Goal: Information Seeking & Learning: Learn about a topic

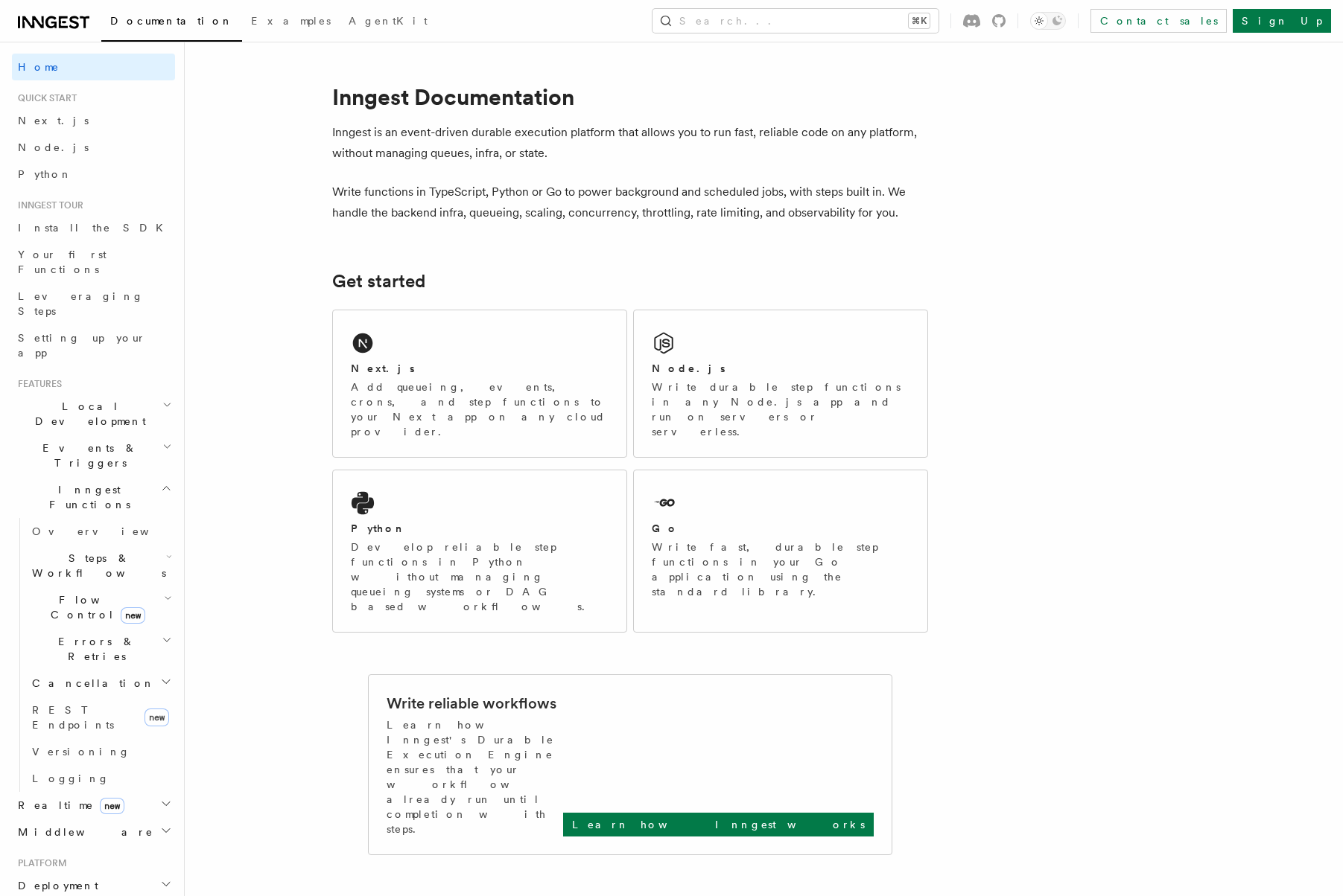
click at [51, 18] on icon at bounding box center [54, 22] width 71 height 18
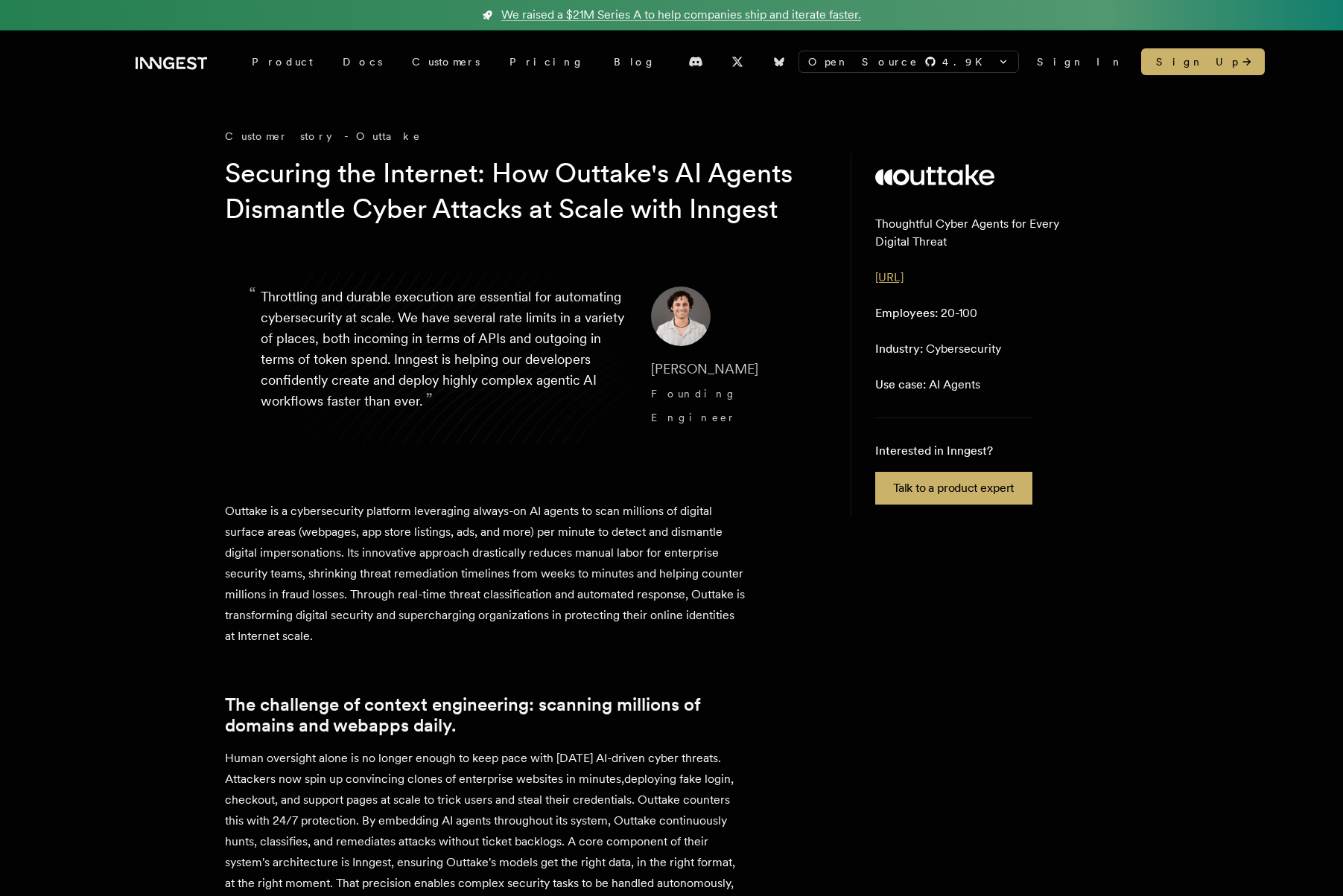
click at [903, 279] on link "[URL]" at bounding box center [890, 277] width 29 height 14
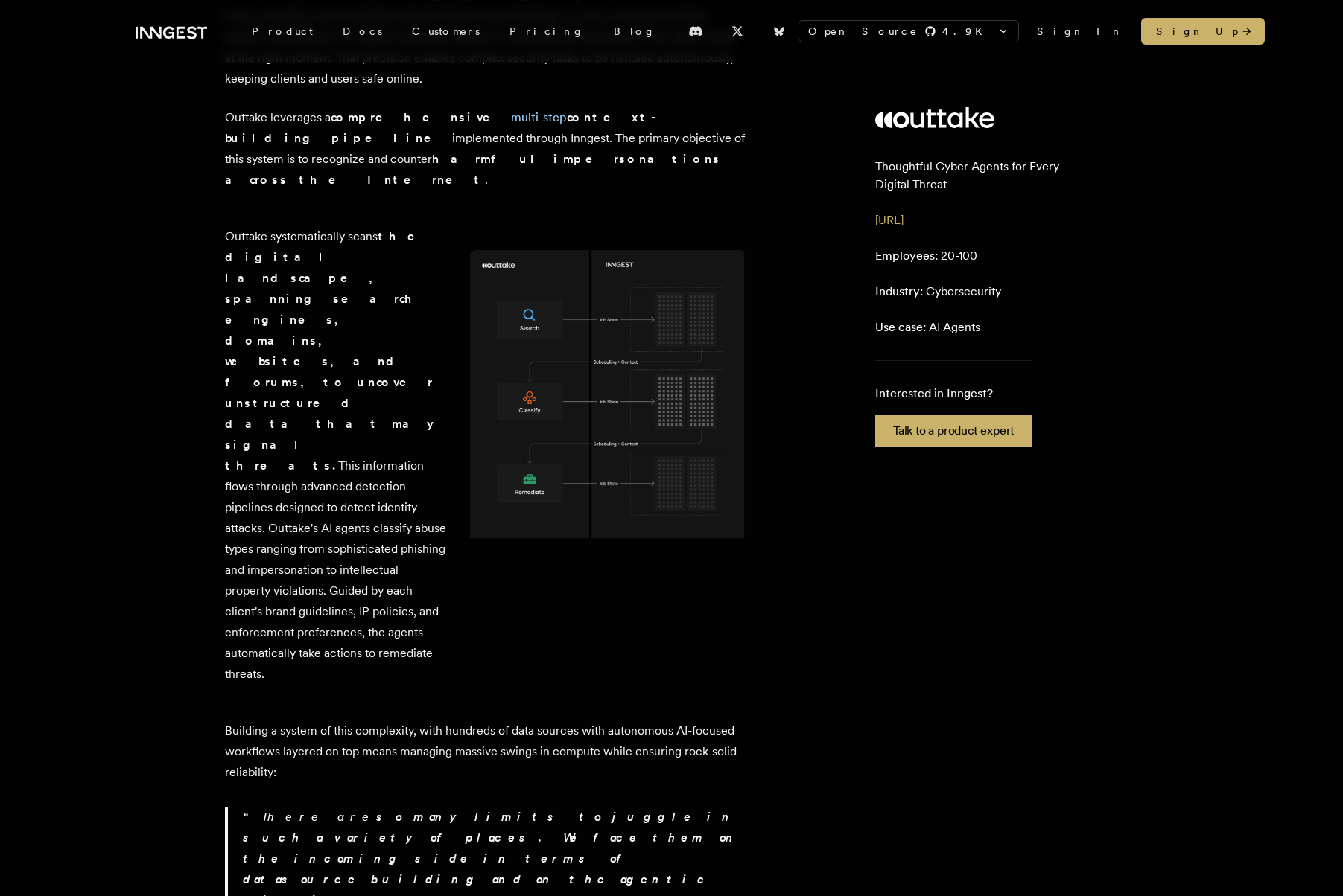
scroll to position [825, 0]
click at [566, 387] on img at bounding box center [608, 400] width 277 height 299
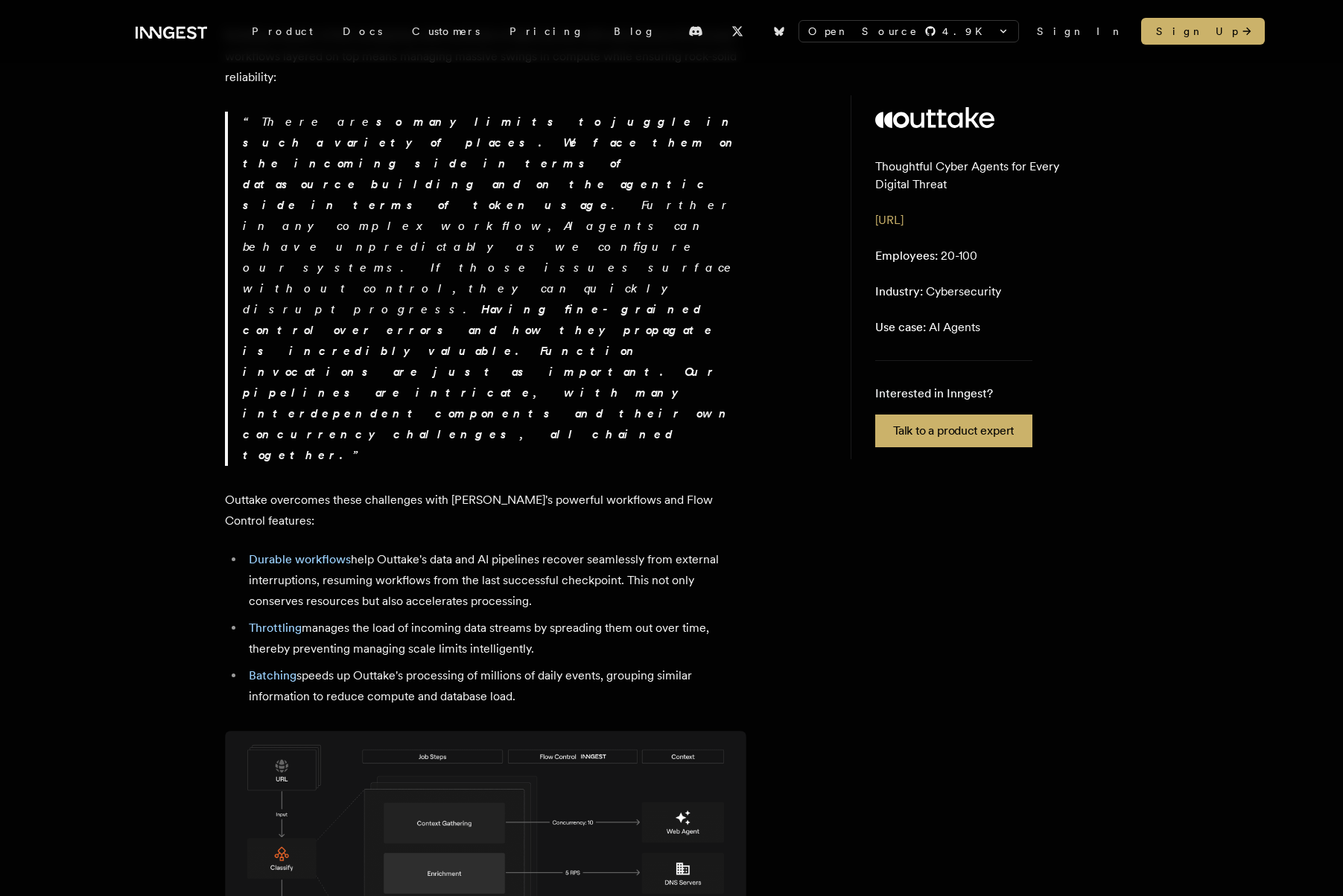
scroll to position [1523, 0]
click at [607, 729] on img at bounding box center [485, 862] width 521 height 266
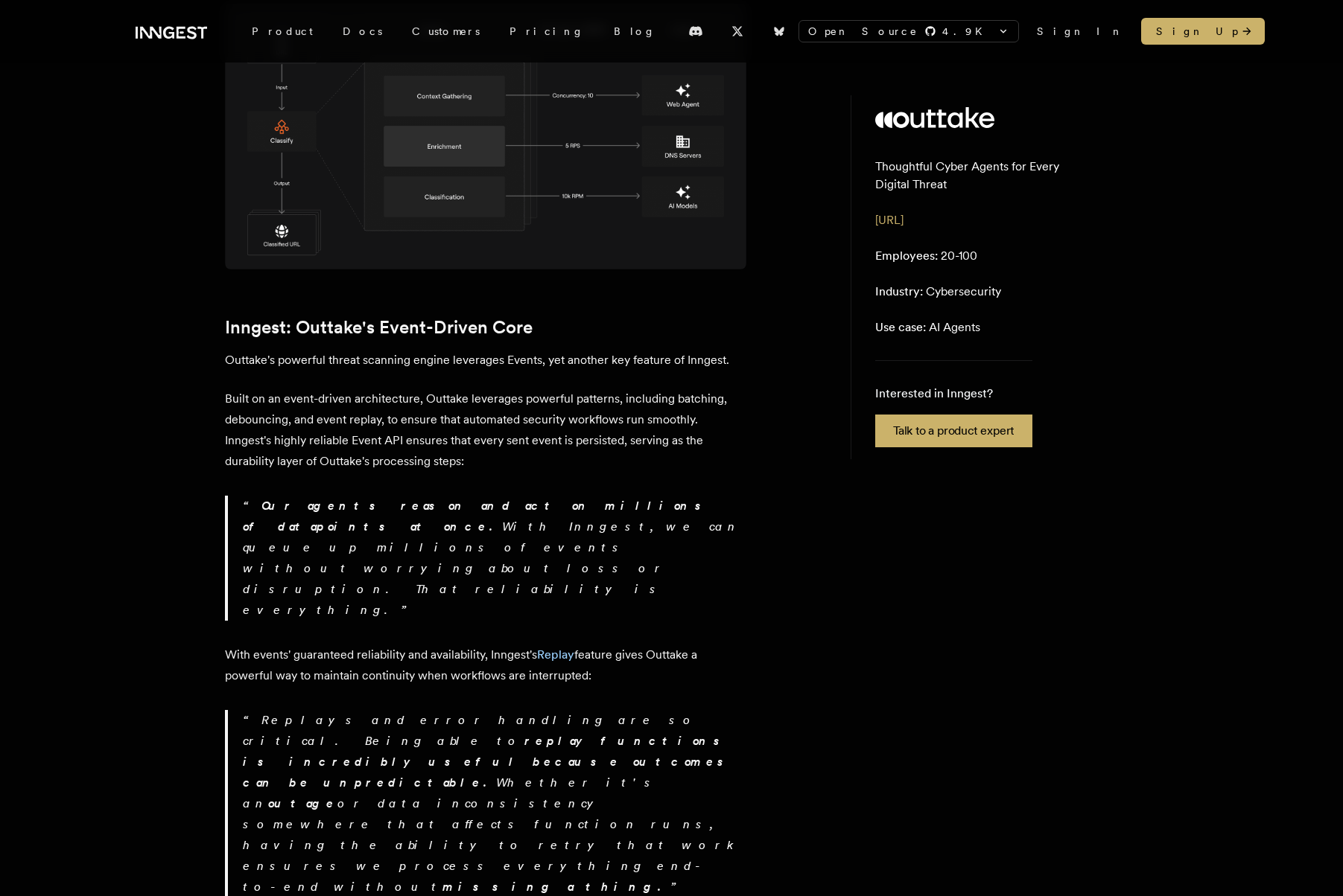
scroll to position [2312, 0]
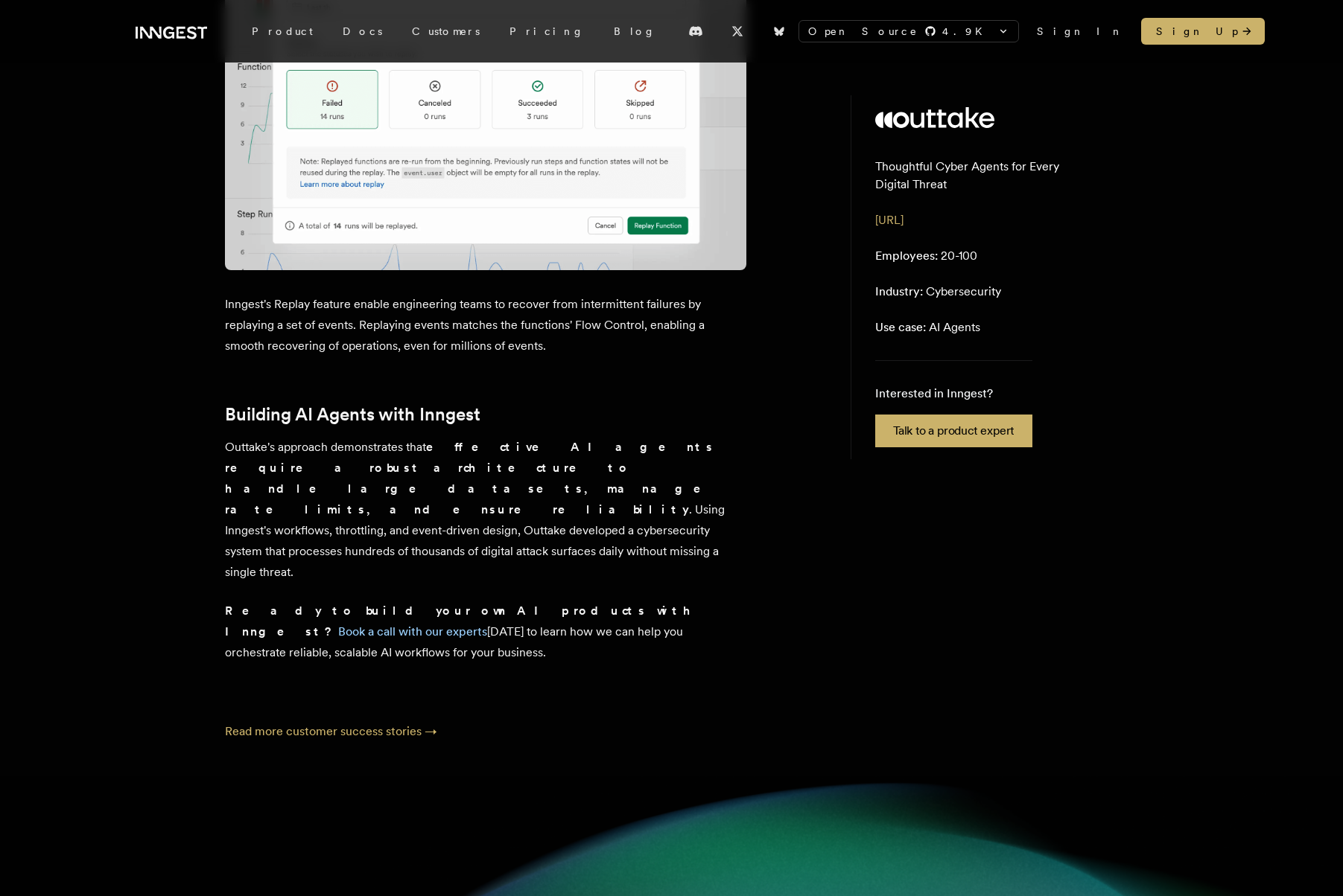
scroll to position [3369, 0]
